Goal: Task Accomplishment & Management: Manage account settings

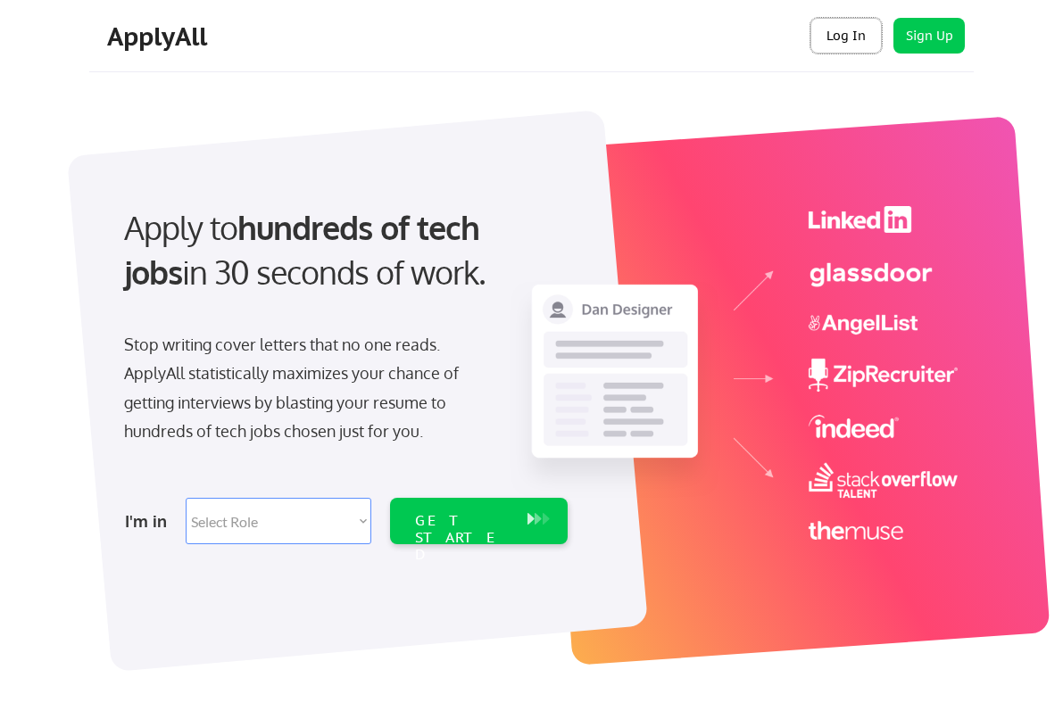
click at [835, 37] on button "Log In" at bounding box center [845, 36] width 71 height 36
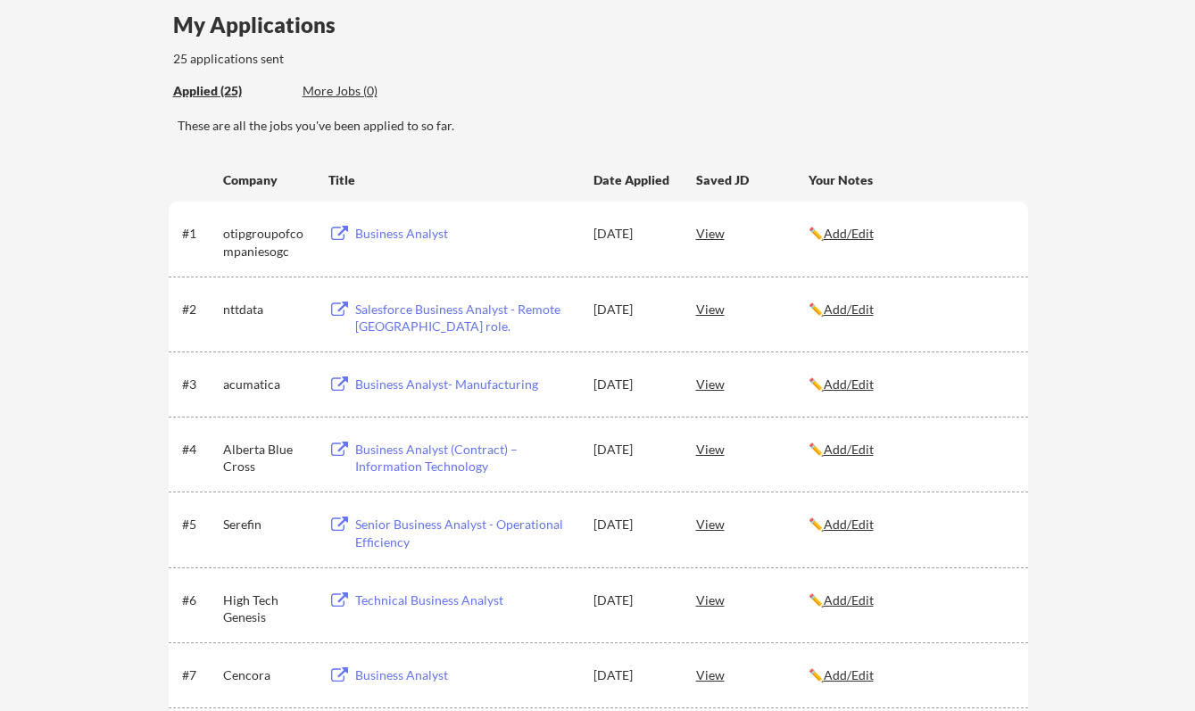
scroll to position [150, 0]
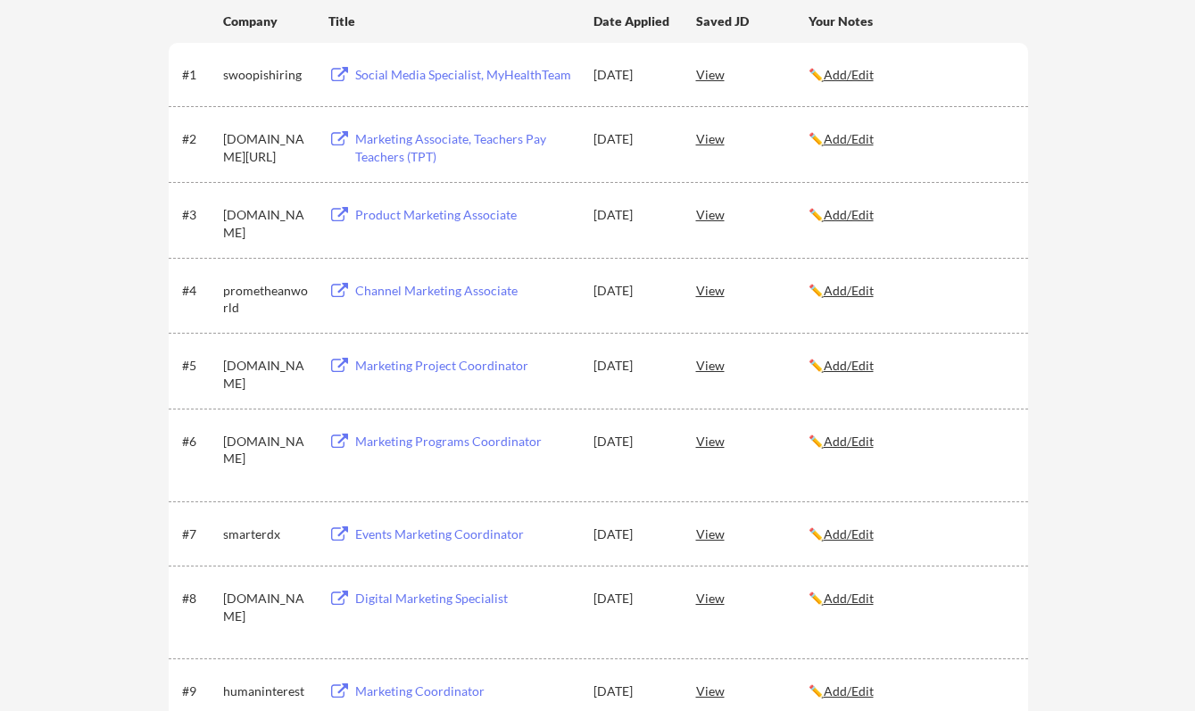
scroll to position [299, 0]
